Goal: Task Accomplishment & Management: Use online tool/utility

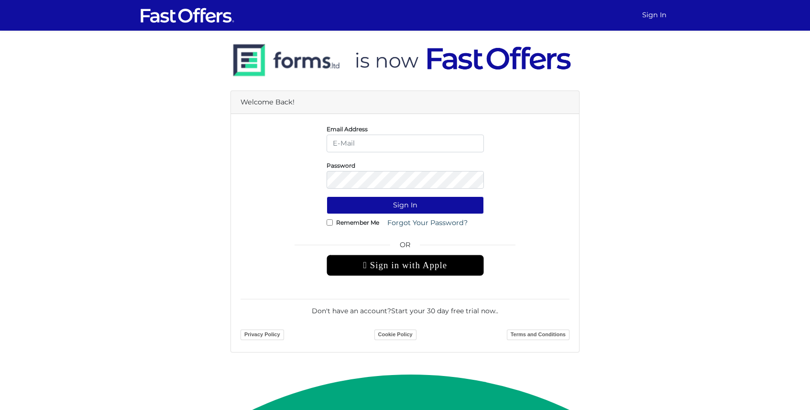
type input "yannick@property.ca"
click at [403, 203] on button "Sign In" at bounding box center [405, 205] width 157 height 18
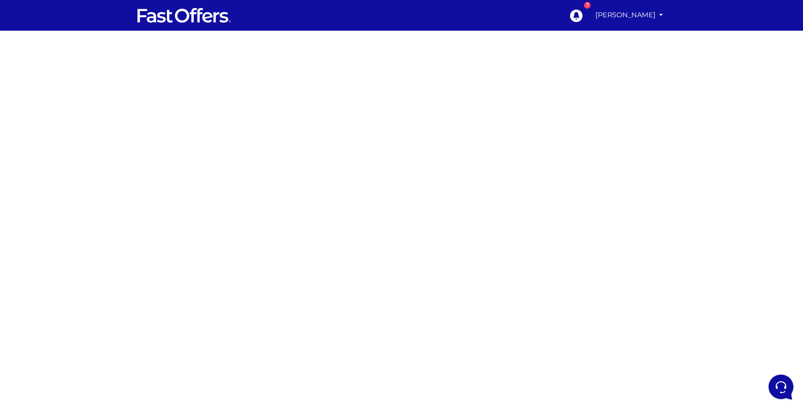
click at [261, 304] on div at bounding box center [401, 270] width 803 height 478
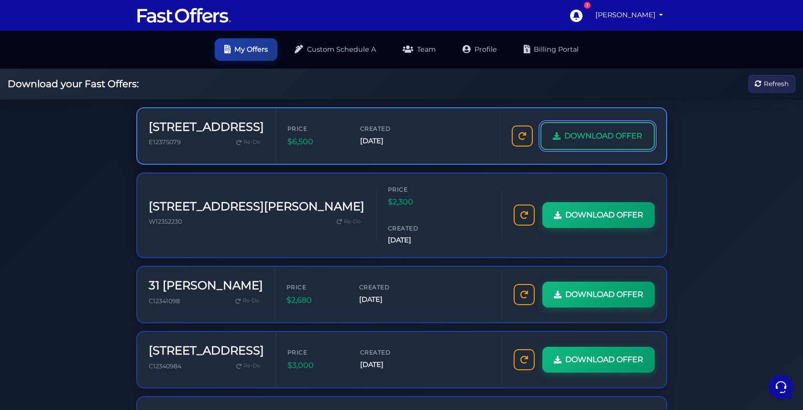
click at [628, 135] on span "DOWNLOAD OFFER" at bounding box center [604, 136] width 78 height 12
